Goal: Navigation & Orientation: Go to known website

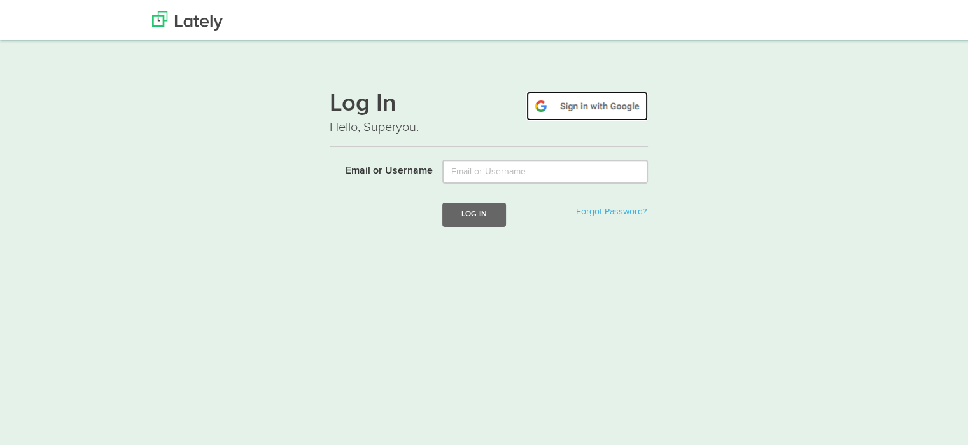
click at [578, 107] on img at bounding box center [587, 104] width 122 height 29
click at [571, 105] on img at bounding box center [587, 104] width 122 height 29
drag, startPoint x: 377, startPoint y: 174, endPoint x: 520, endPoint y: 135, distance: 148.5
click at [386, 171] on label "Email or Username" at bounding box center [376, 167] width 113 height 19
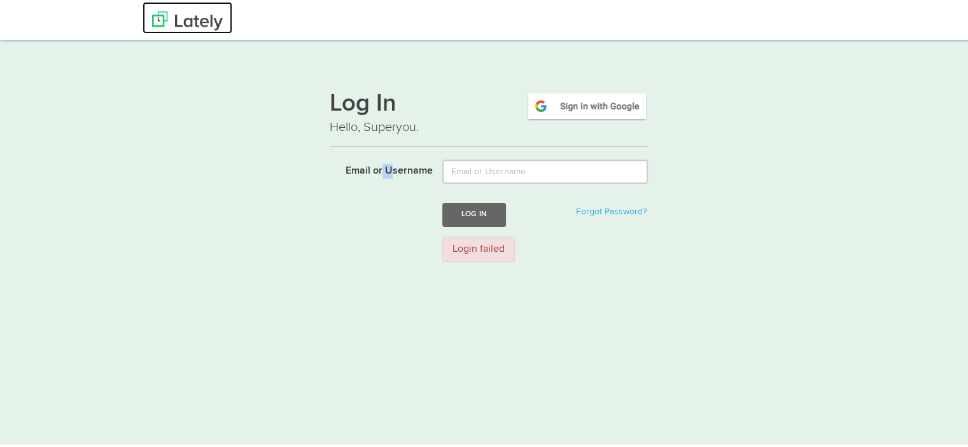
click at [186, 10] on img at bounding box center [187, 19] width 71 height 19
click at [345, 110] on h1 "Log In" at bounding box center [489, 103] width 318 height 27
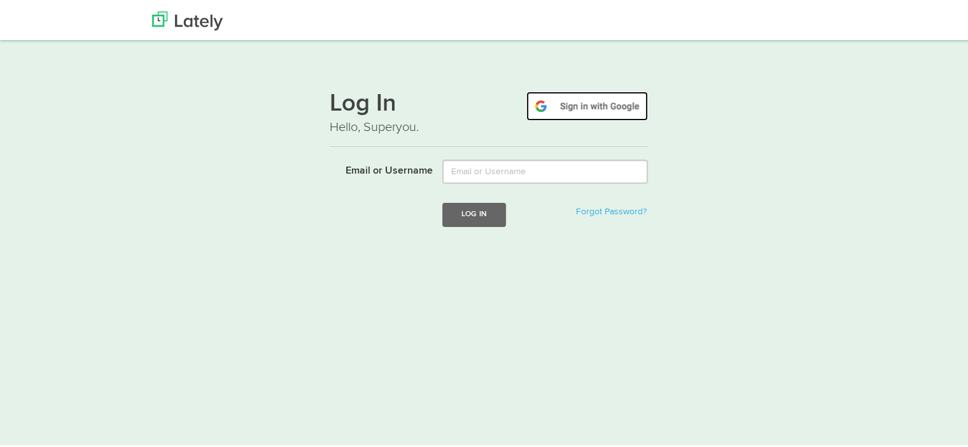
click at [583, 102] on img at bounding box center [587, 104] width 122 height 29
